Goal: Information Seeking & Learning: Learn about a topic

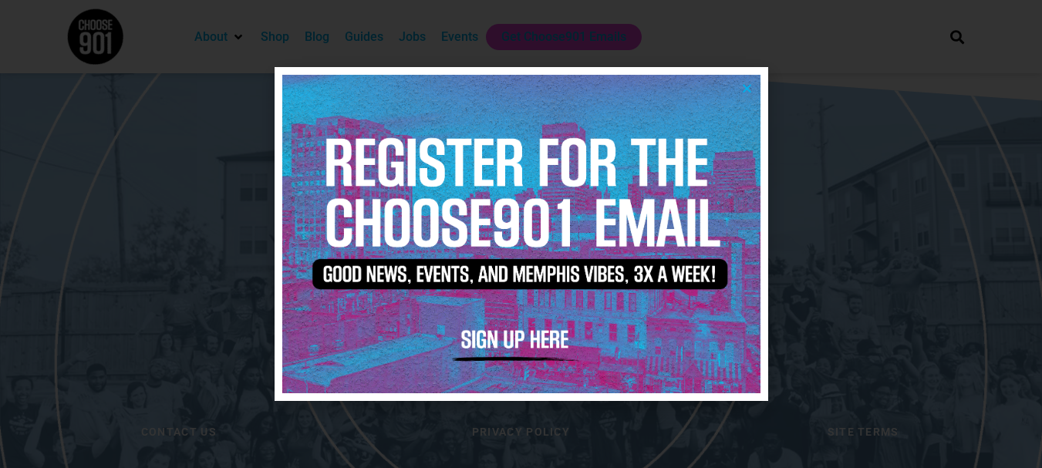
scroll to position [3285, 0]
click at [750, 84] on icon "Close" at bounding box center [747, 89] width 12 height 12
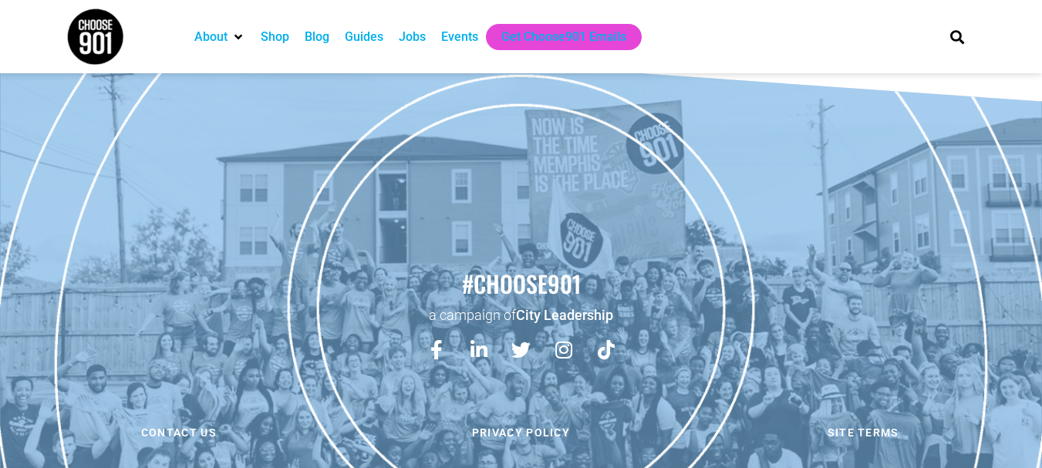
click at [413, 34] on div "Jobs" at bounding box center [412, 37] width 27 height 19
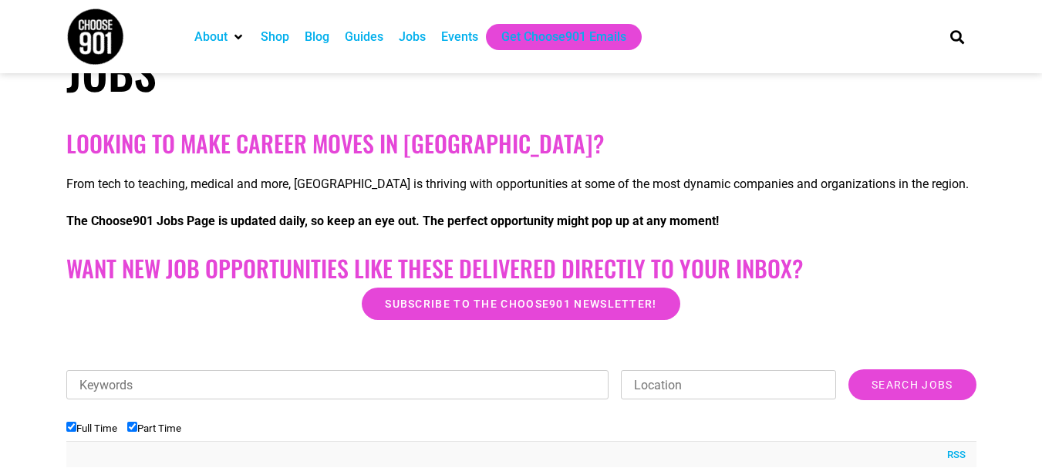
scroll to position [230, 0]
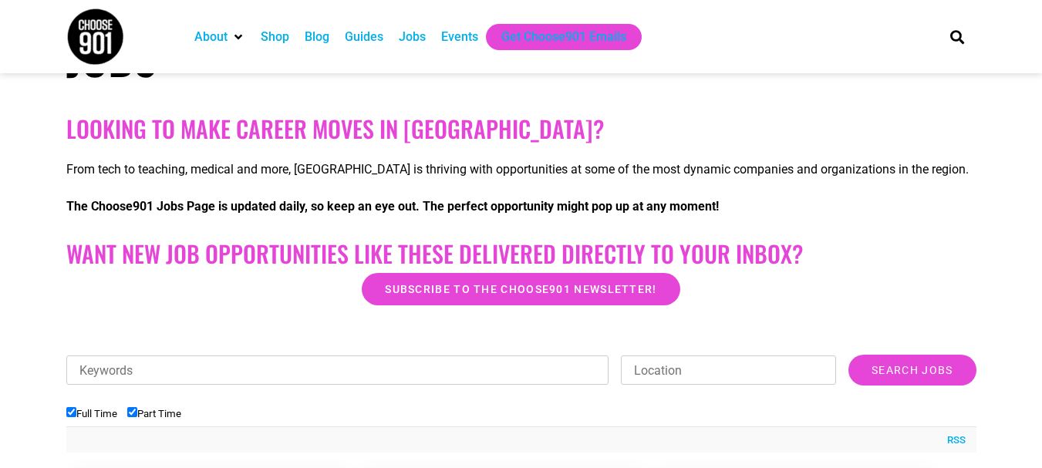
click at [133, 416] on input "Part Time" at bounding box center [132, 412] width 10 height 10
checkbox input "false"
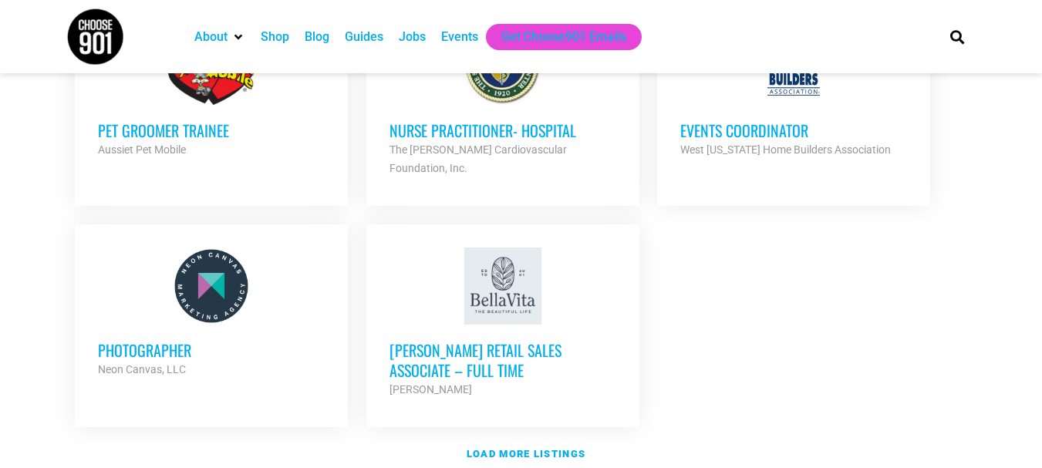
scroll to position [1873, 0]
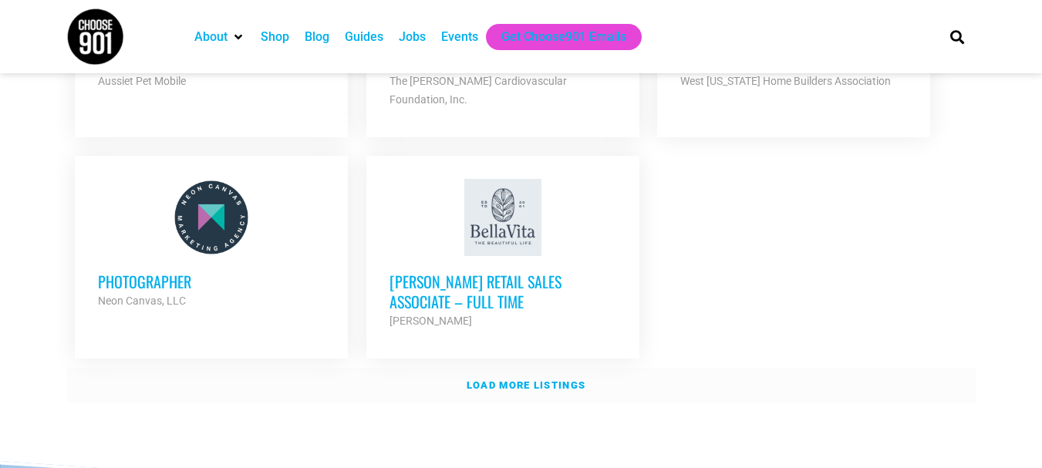
click at [513, 368] on link "Load more listings" at bounding box center [521, 385] width 910 height 35
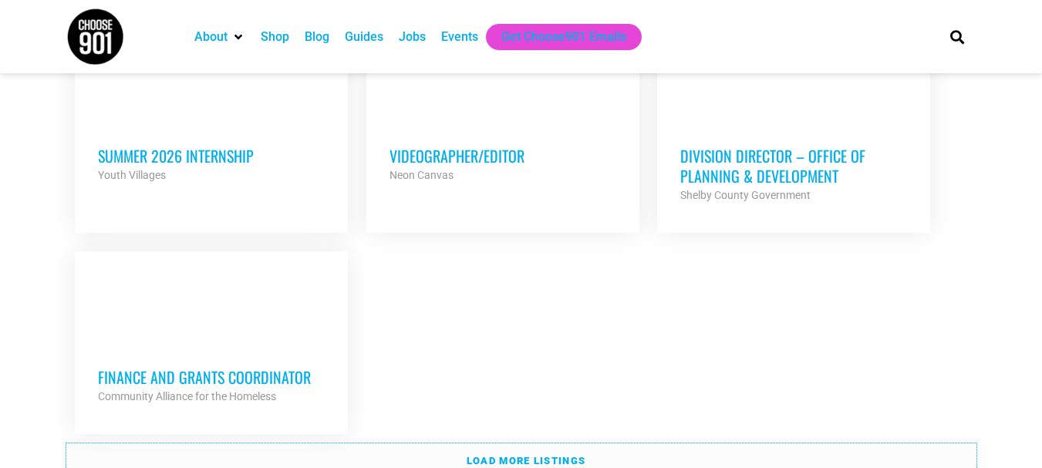
scroll to position [3352, 0]
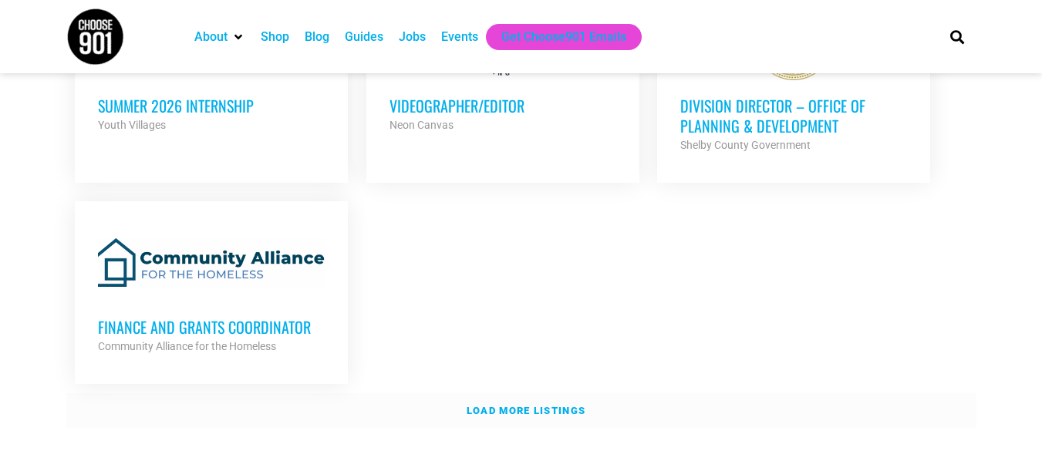
click at [506, 405] on strong "Load more listings" at bounding box center [526, 411] width 119 height 12
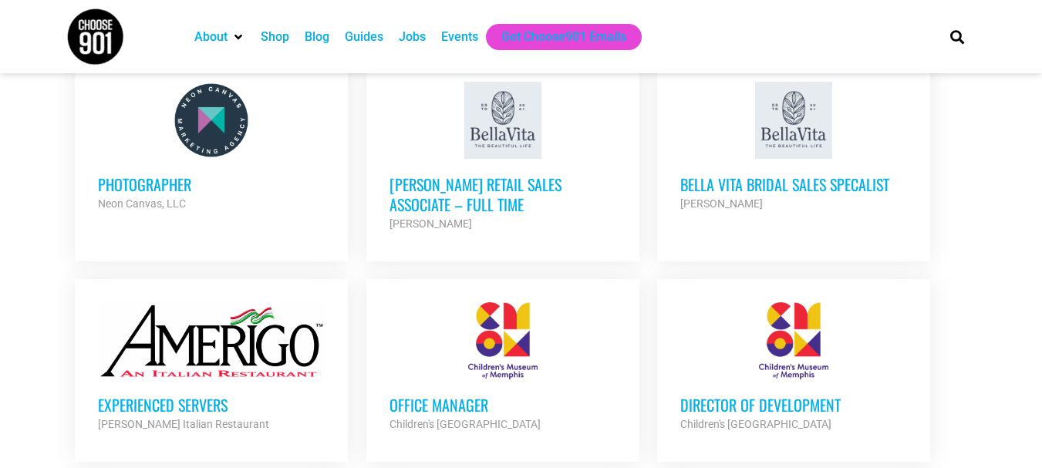
scroll to position [1967, 0]
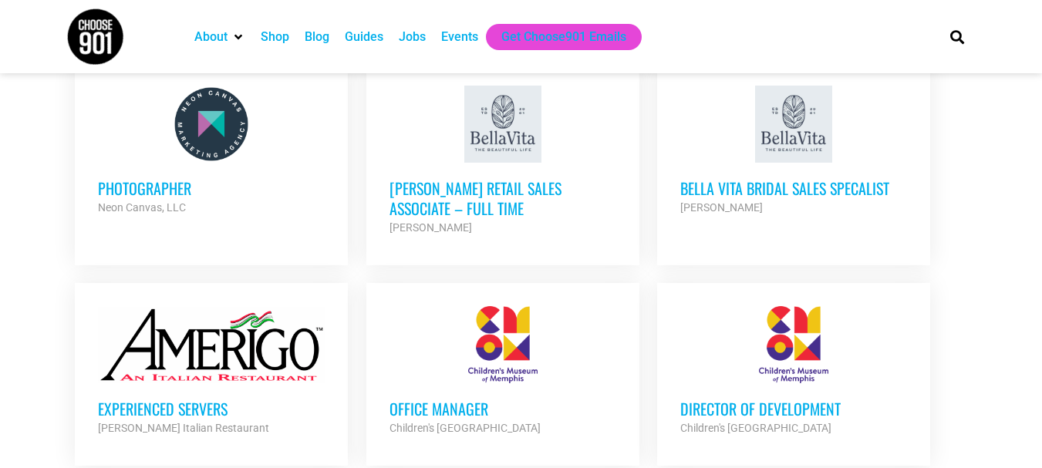
click at [463, 399] on h3 "Office Manager" at bounding box center [502, 409] width 227 height 20
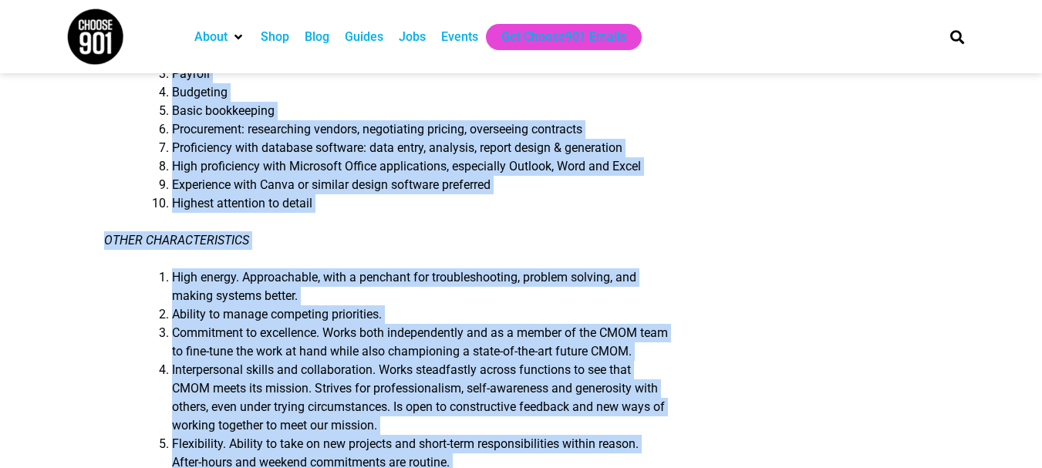
scroll to position [1674, 0]
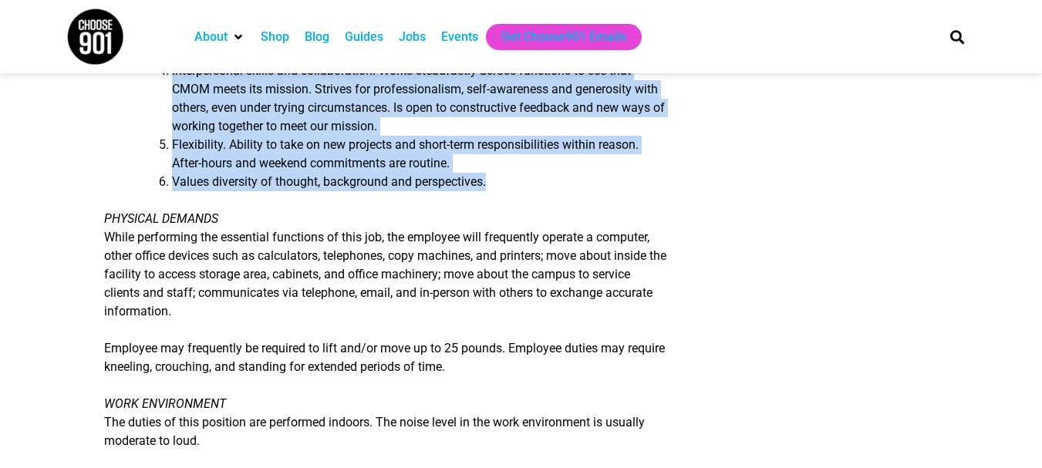
drag, startPoint x: 104, startPoint y: 125, endPoint x: 505, endPoint y: 200, distance: 408.0
